Goal: Information Seeking & Learning: Learn about a topic

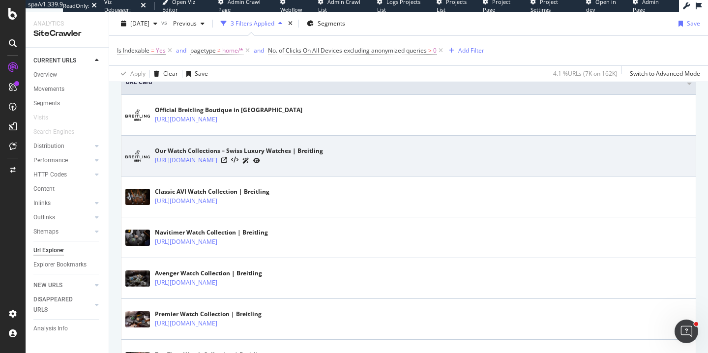
scroll to position [482, 0]
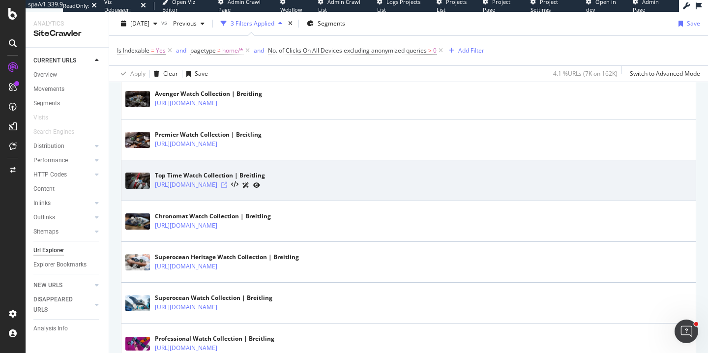
click at [227, 186] on icon at bounding box center [224, 185] width 6 height 6
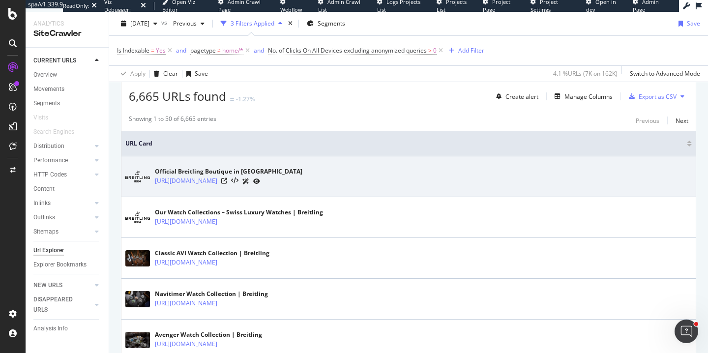
scroll to position [237, 0]
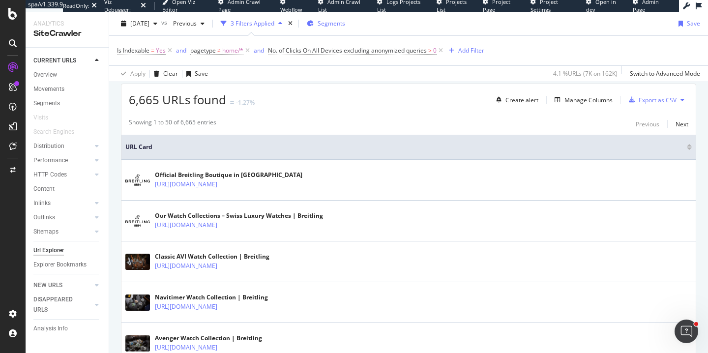
click at [345, 17] on div "Segments" at bounding box center [326, 23] width 38 height 15
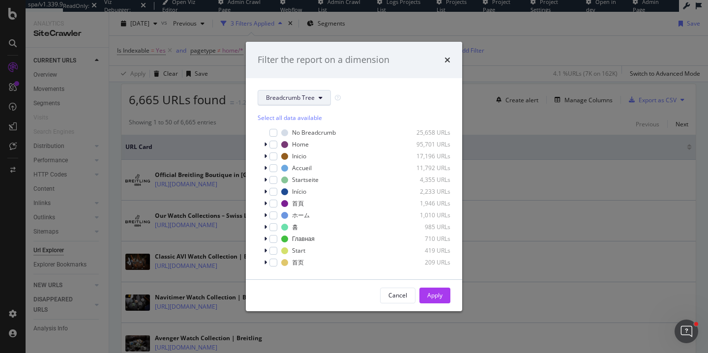
click at [284, 98] on span "Breadcrumb Tree" at bounding box center [290, 97] width 49 height 8
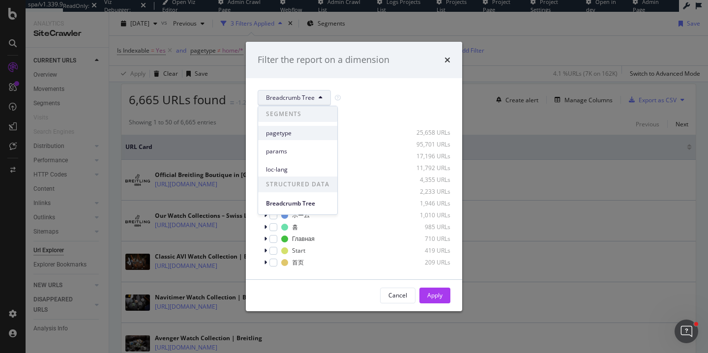
click at [283, 135] on span "pagetype" at bounding box center [297, 133] width 63 height 9
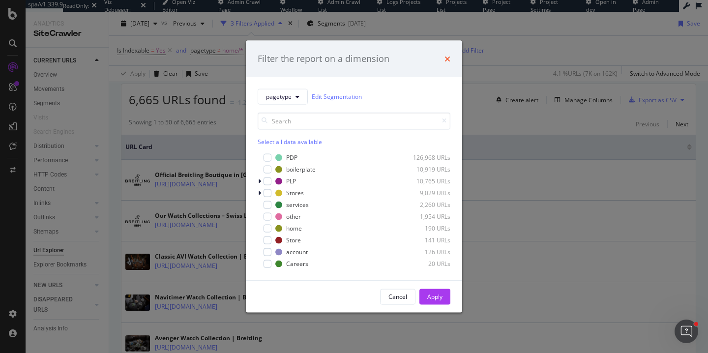
click at [447, 56] on icon "times" at bounding box center [448, 59] width 6 height 8
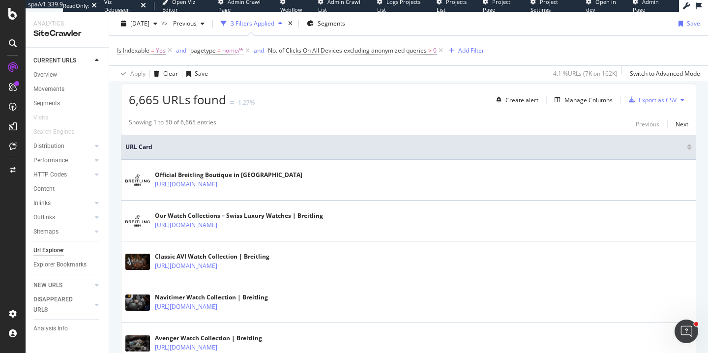
click at [588, 107] on div "Create alert Manage Columns Export as CSV" at bounding box center [590, 99] width 196 height 17
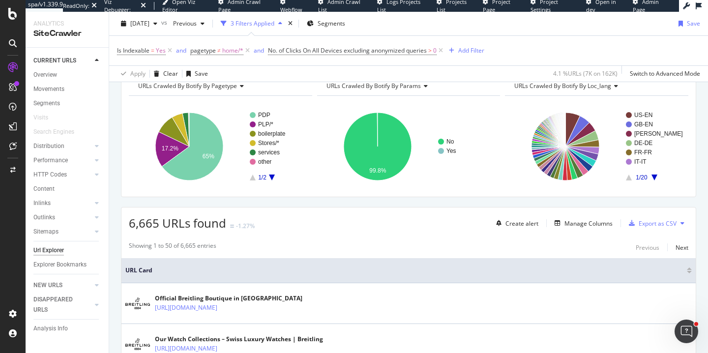
scroll to position [74, 0]
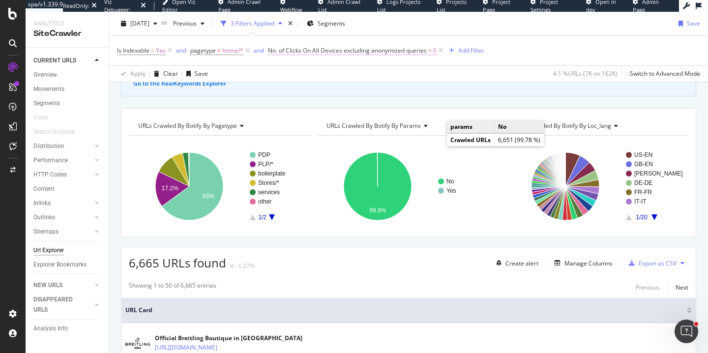
click at [314, 53] on span "No. of Clicks On All Devices excluding anonymized queries" at bounding box center [347, 50] width 159 height 8
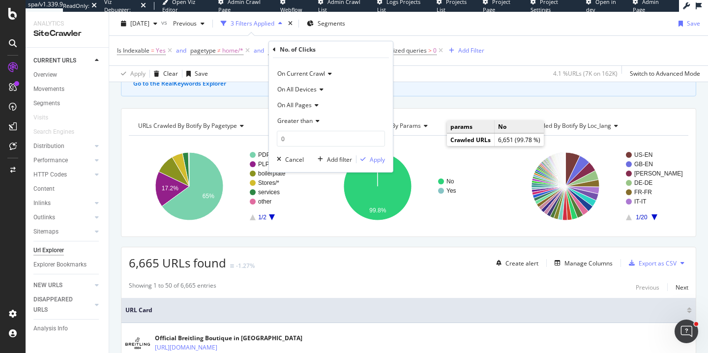
click at [419, 68] on div "Apply Clear Save 4.1 % URLs ( 7K on 162K ) Switch to Advanced Mode" at bounding box center [408, 73] width 599 height 16
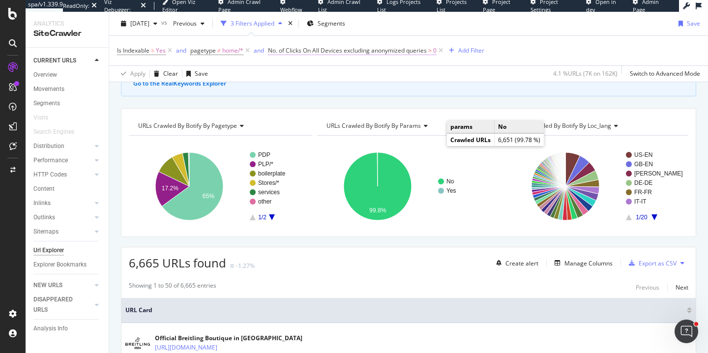
click at [339, 53] on span "No. of Clicks On All Devices excluding anonymized queries" at bounding box center [347, 50] width 159 height 8
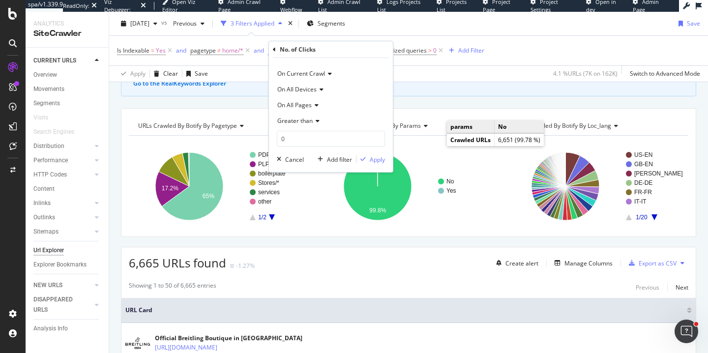
click at [293, 122] on span "Greater than" at bounding box center [294, 121] width 35 height 8
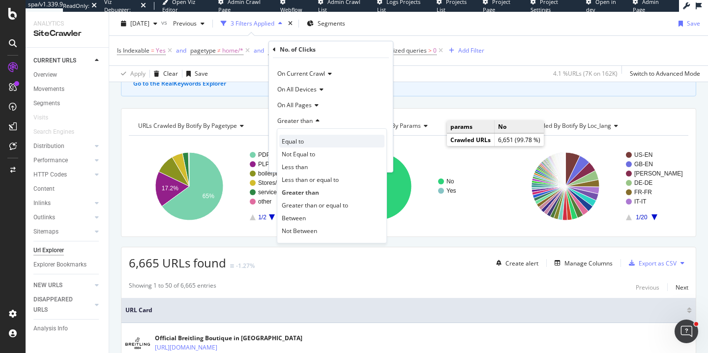
click at [289, 141] on span "Equal to" at bounding box center [293, 141] width 22 height 8
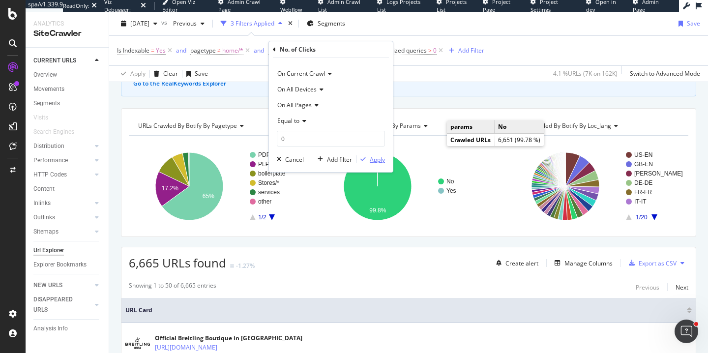
click at [378, 159] on div "Apply" at bounding box center [377, 159] width 15 height 8
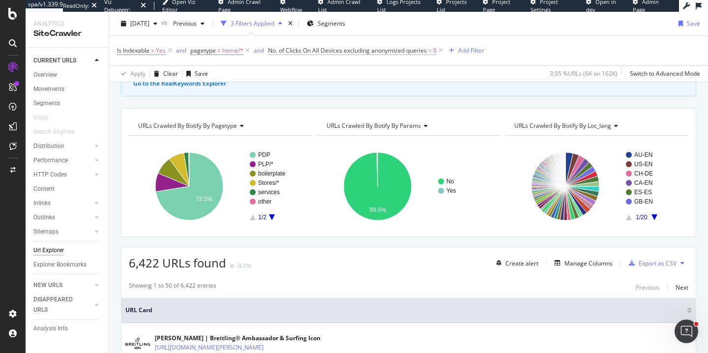
click at [348, 51] on span "No. of Clicks On All Devices excluding anonymized queries" at bounding box center [347, 50] width 159 height 8
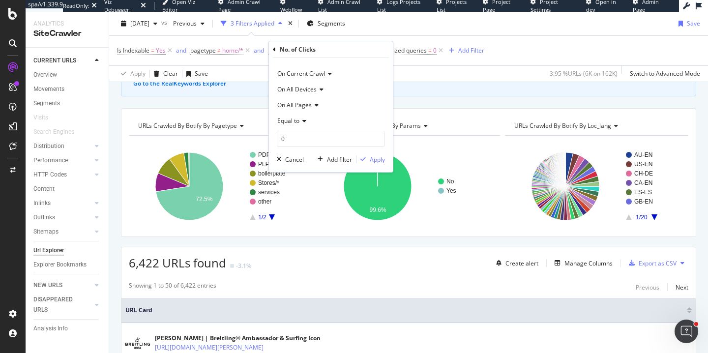
click at [290, 123] on span "Equal to" at bounding box center [288, 121] width 22 height 8
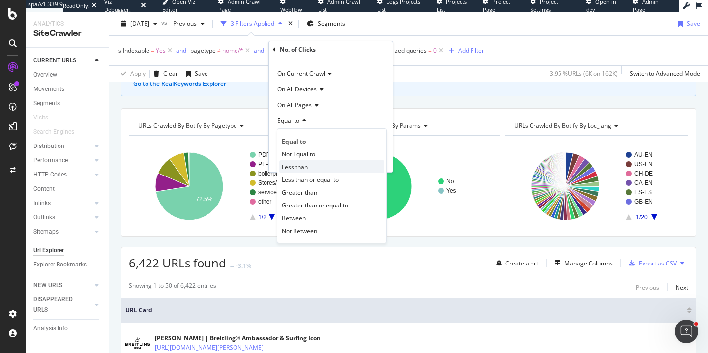
click at [297, 163] on span "Less than" at bounding box center [295, 167] width 26 height 8
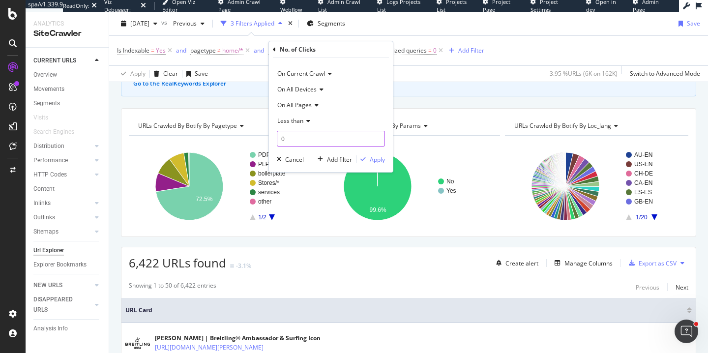
click at [294, 139] on input "0" at bounding box center [331, 139] width 108 height 16
type input "1"
click at [372, 158] on div "Apply" at bounding box center [377, 159] width 15 height 8
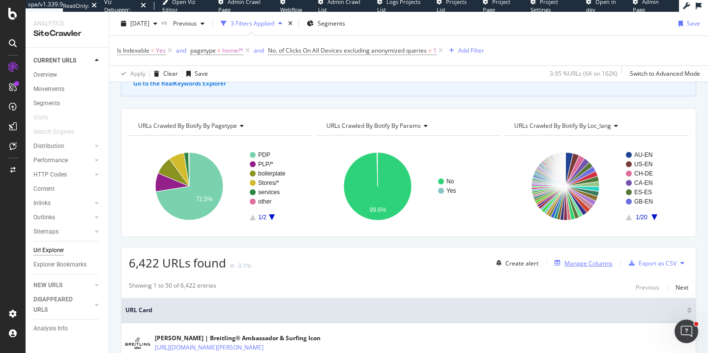
click at [569, 262] on div "Manage Columns" at bounding box center [589, 263] width 48 height 8
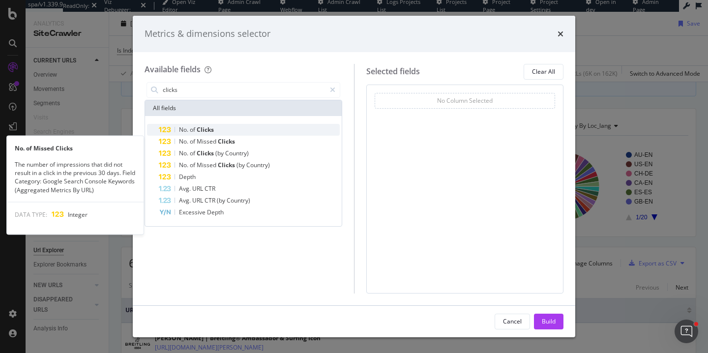
type input "clicks"
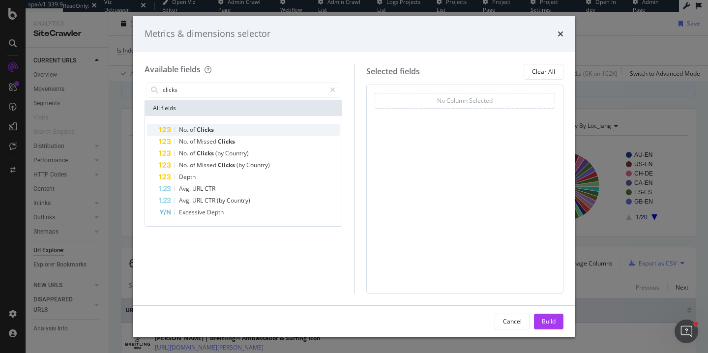
click at [223, 134] on div "No. of Clicks" at bounding box center [249, 130] width 181 height 12
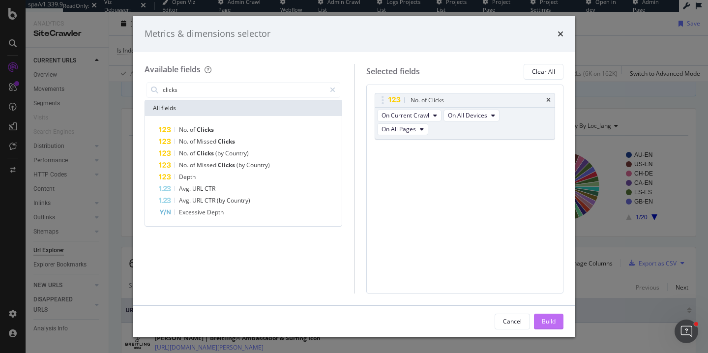
click at [547, 324] on div "Build" at bounding box center [549, 321] width 14 height 8
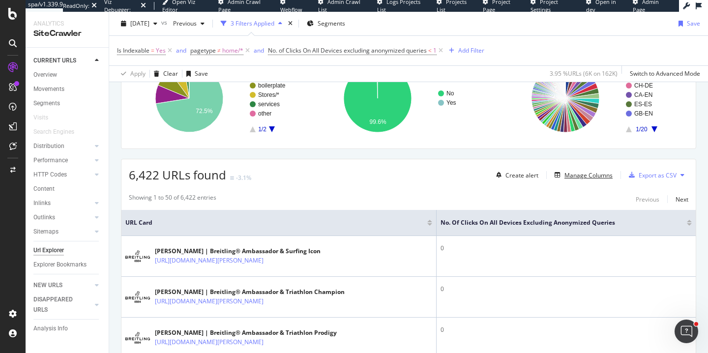
scroll to position [177, 0]
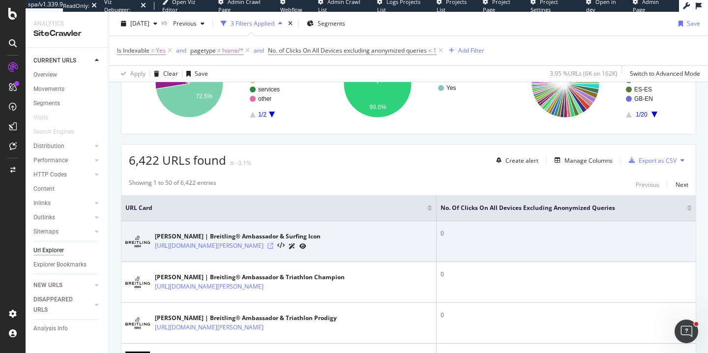
click at [273, 246] on icon at bounding box center [271, 246] width 6 height 6
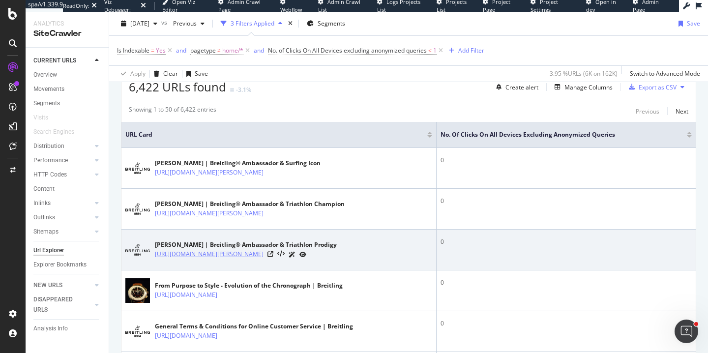
scroll to position [401, 0]
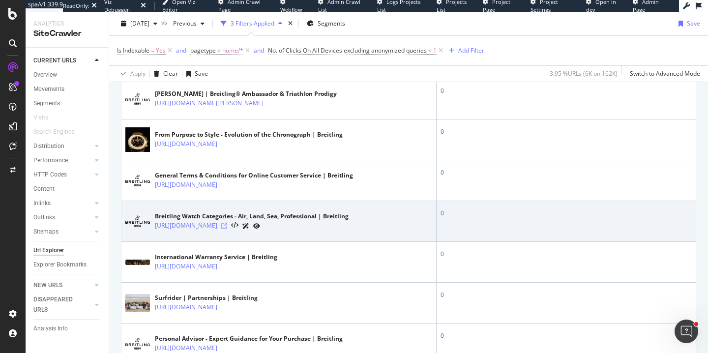
click at [227, 226] on icon at bounding box center [224, 226] width 6 height 6
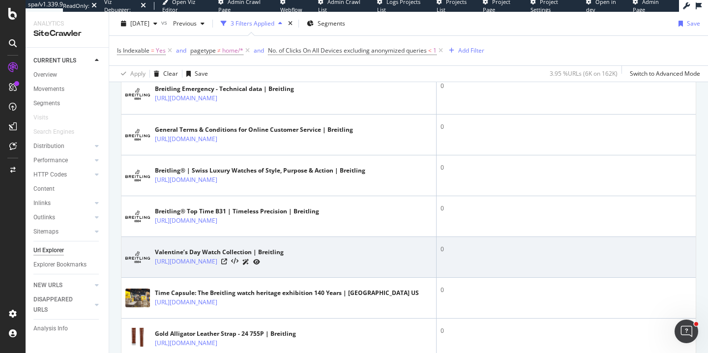
scroll to position [1459, 0]
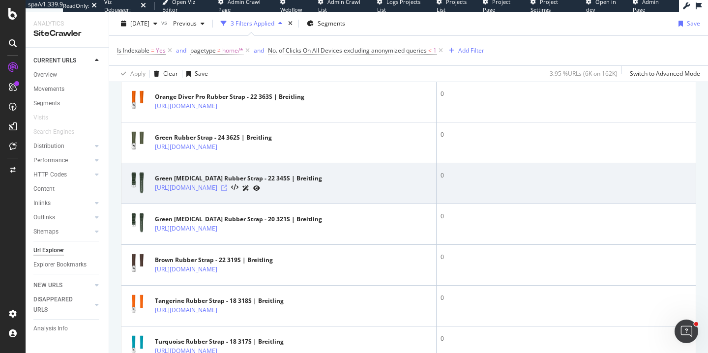
click at [227, 189] on icon at bounding box center [224, 188] width 6 height 6
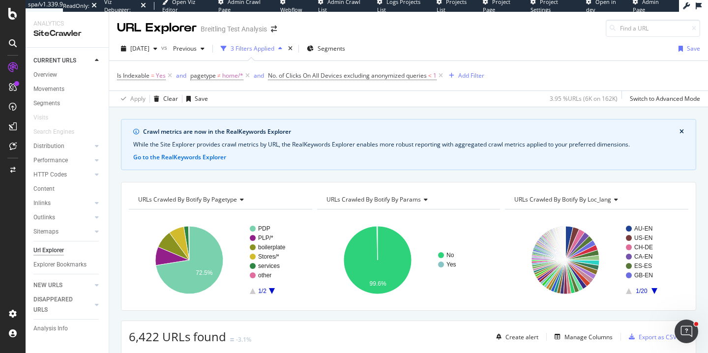
scroll to position [338, 0]
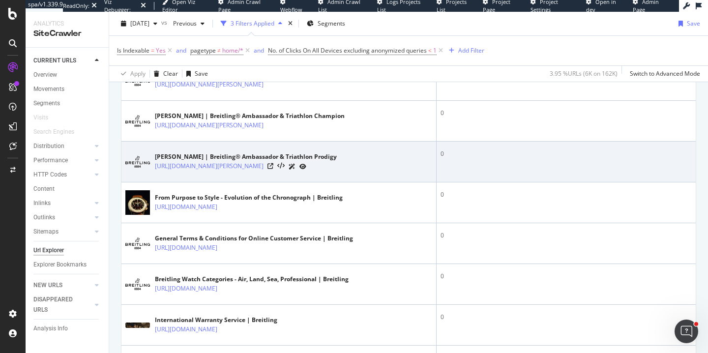
click at [306, 167] on icon at bounding box center [303, 167] width 7 height 6
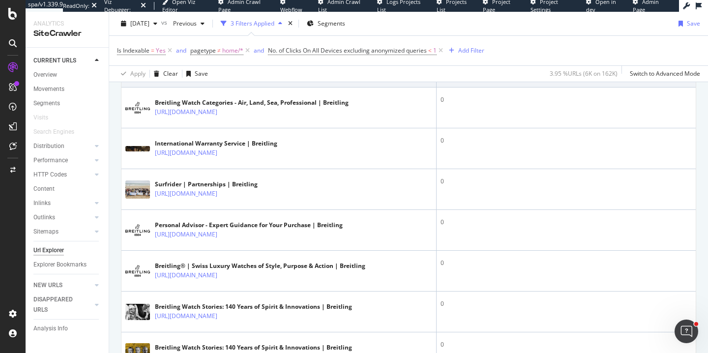
scroll to position [918, 0]
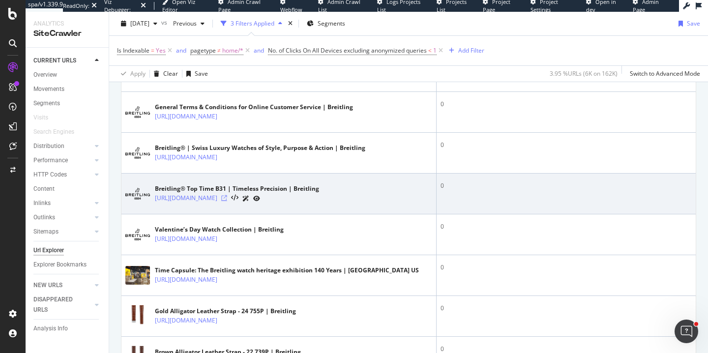
click at [227, 201] on icon at bounding box center [224, 198] width 6 height 6
click at [260, 198] on icon at bounding box center [256, 199] width 7 height 6
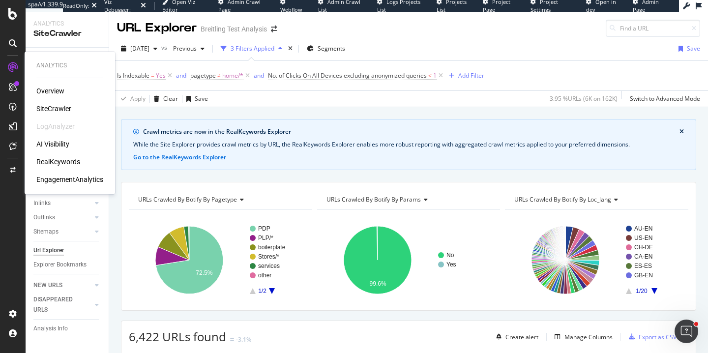
click at [66, 181] on div "EngagementAnalytics" at bounding box center [69, 180] width 67 height 10
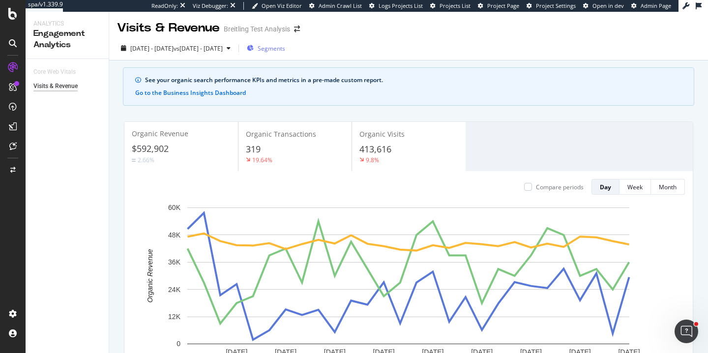
click at [285, 51] on span "Segments" at bounding box center [272, 48] width 28 height 8
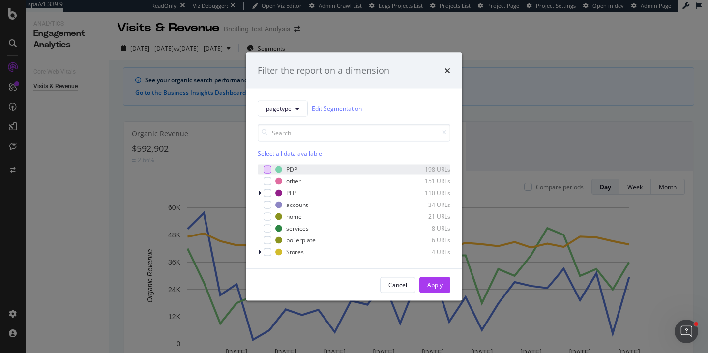
click at [268, 170] on div "modal" at bounding box center [268, 169] width 8 height 8
click at [443, 288] on button "Apply" at bounding box center [435, 285] width 31 height 16
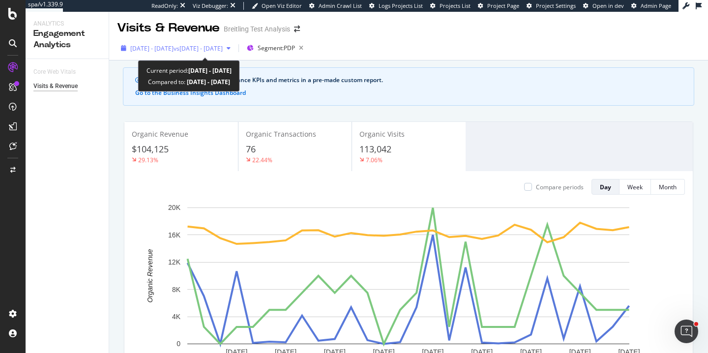
click at [154, 41] on div "2025 Sep. 14th - Oct. 11th vs 2025 Aug. 17th - Sep. 13th" at bounding box center [176, 48] width 118 height 15
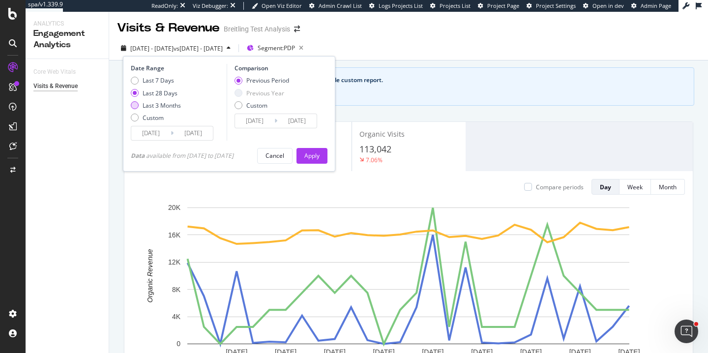
click at [134, 106] on div "Last 3 Months" at bounding box center [135, 105] width 8 height 8
type input "2025/07/12"
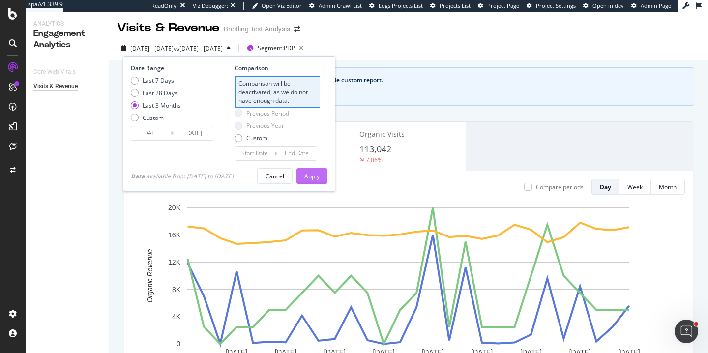
click at [312, 173] on div "Apply" at bounding box center [311, 176] width 15 height 8
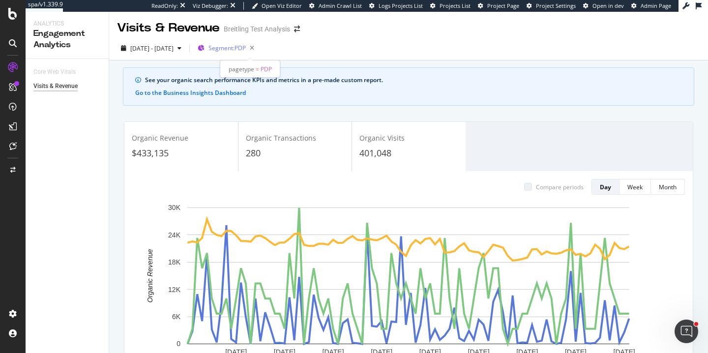
click at [246, 50] on span "Segment: PDP" at bounding box center [227, 48] width 37 height 8
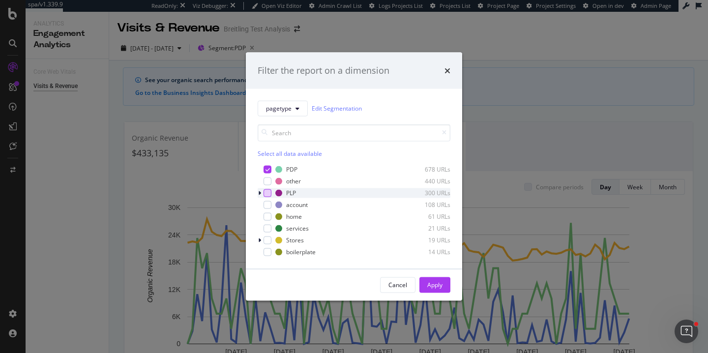
click at [266, 195] on div "modal" at bounding box center [268, 193] width 8 height 8
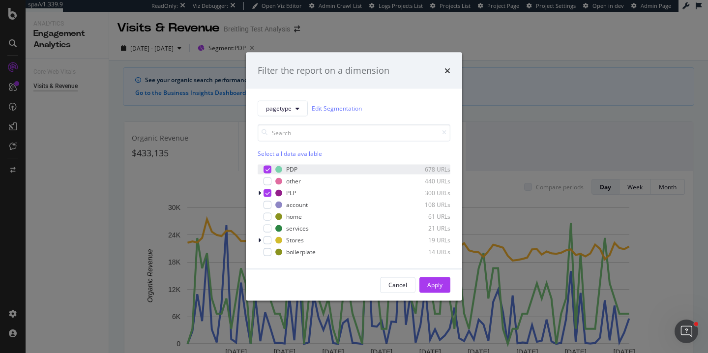
click at [266, 172] on div "modal" at bounding box center [268, 169] width 8 height 8
click at [430, 285] on div "Apply" at bounding box center [434, 285] width 15 height 8
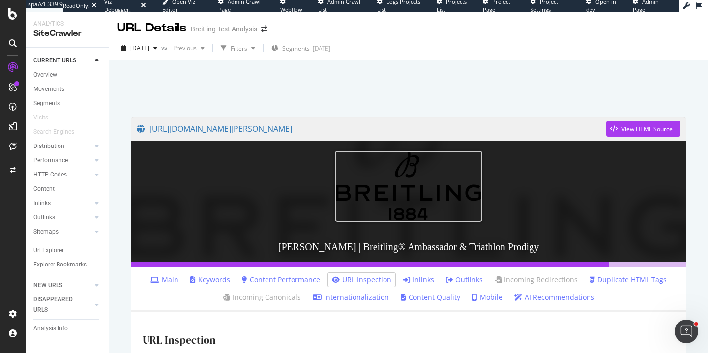
scroll to position [52, 0]
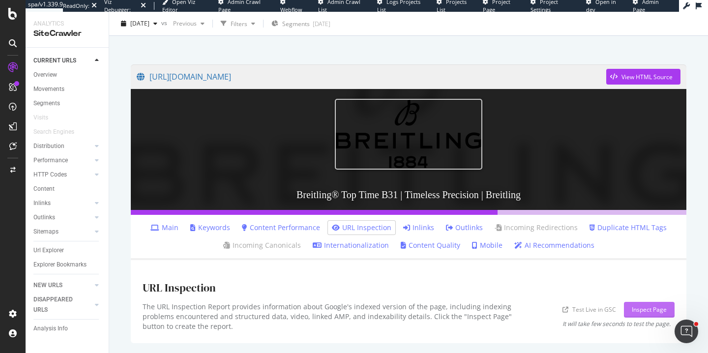
click at [646, 306] on div "Inspect Page" at bounding box center [649, 309] width 35 height 8
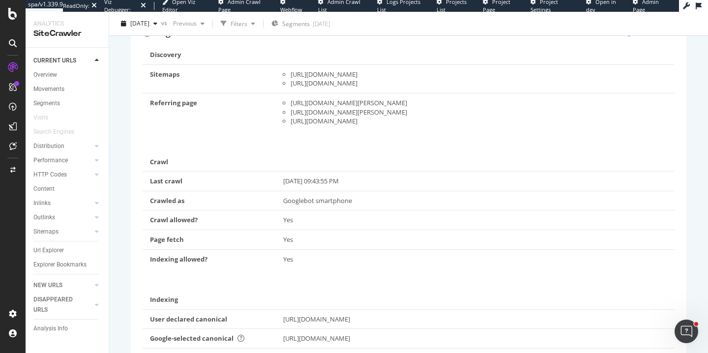
scroll to position [182, 0]
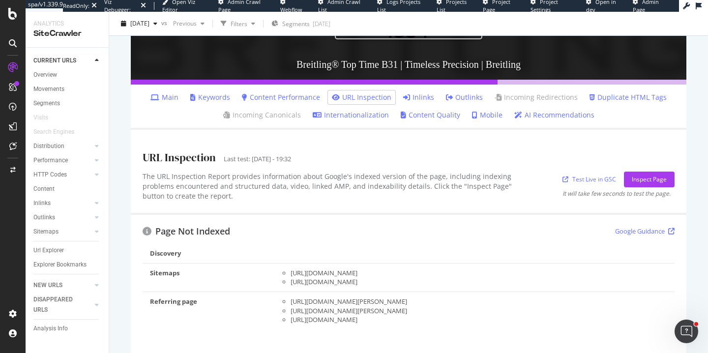
click at [432, 99] on link "Inlinks" at bounding box center [418, 97] width 31 height 10
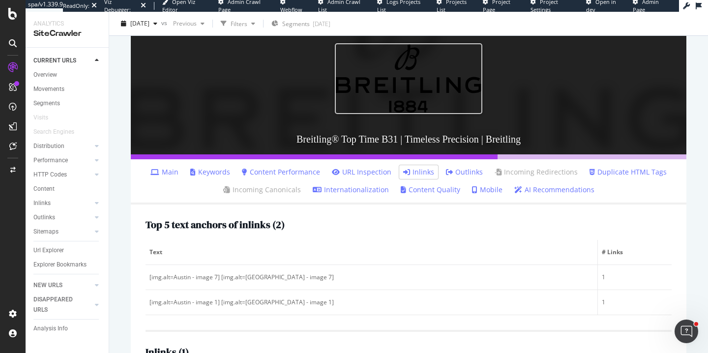
scroll to position [199, 0]
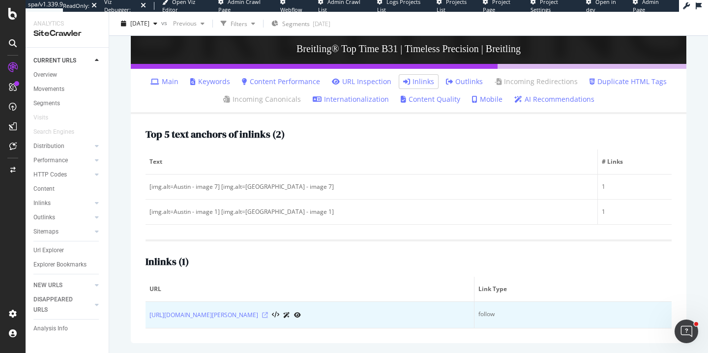
click at [268, 314] on icon at bounding box center [265, 315] width 6 height 6
